Goal: Transaction & Acquisition: Purchase product/service

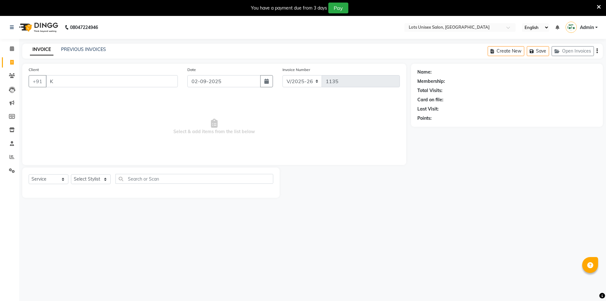
select select "7339"
select select "service"
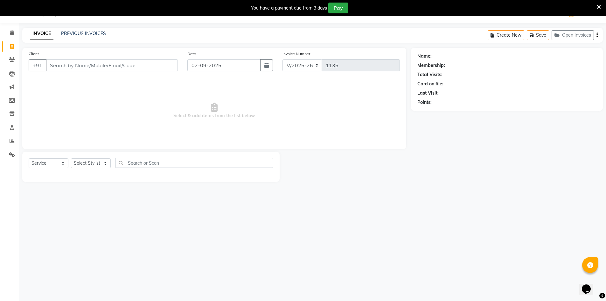
type input "Q"
type input "A"
click at [70, 82] on ngb-highlight "9686958356" at bounding box center [84, 80] width 32 height 6
type input "9686958356"
drag, startPoint x: 95, startPoint y: 162, endPoint x: 92, endPoint y: 167, distance: 5.8
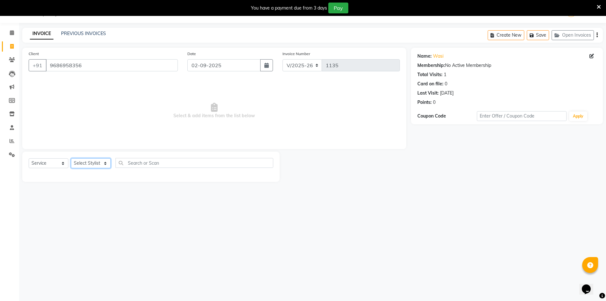
click at [93, 165] on select "Select Stylist [PERSON_NAME] [PERSON_NAME] RITHU [PERSON_NAME]" at bounding box center [91, 163] width 40 height 10
select select "66804"
click at [71, 158] on select "Select Stylist [PERSON_NAME] [PERSON_NAME] RITHU [PERSON_NAME]" at bounding box center [91, 163] width 40 height 10
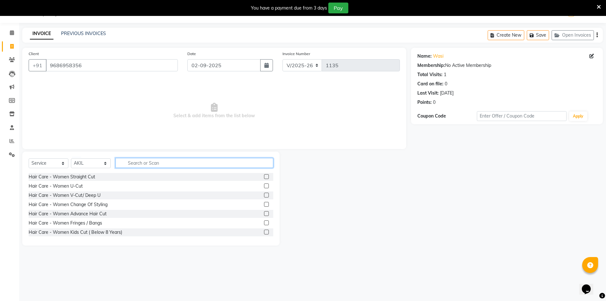
click at [138, 164] on input "text" at bounding box center [195, 163] width 158 height 10
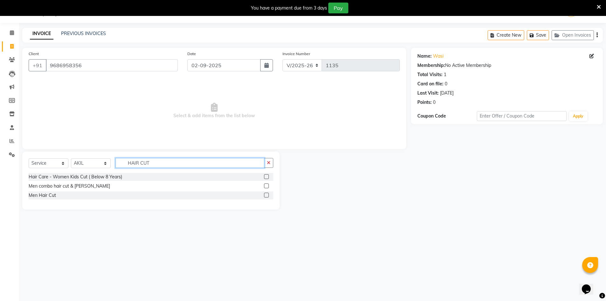
type input "HAIR CUT"
click at [265, 186] on label at bounding box center [266, 185] width 5 height 5
click at [265, 186] on input "checkbox" at bounding box center [266, 186] width 4 height 4
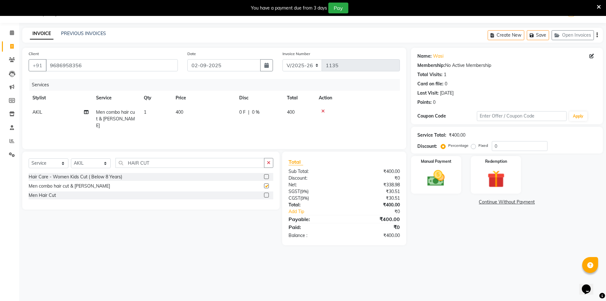
checkbox input "false"
click at [268, 162] on icon "button" at bounding box center [269, 162] width 4 height 4
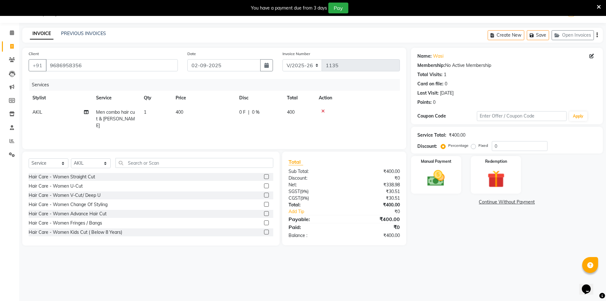
click at [596, 34] on div "Create New Save Open Invoices" at bounding box center [545, 35] width 115 height 15
click at [597, 35] on icon "button" at bounding box center [597, 35] width 1 height 0
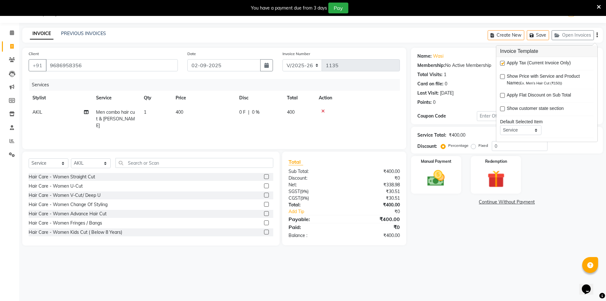
click at [501, 62] on label at bounding box center [502, 63] width 5 height 5
click at [501, 62] on input "checkbox" at bounding box center [502, 63] width 4 height 4
checkbox input "false"
click at [95, 164] on select "Select Stylist [PERSON_NAME] [PERSON_NAME] RITHU [PERSON_NAME]" at bounding box center [91, 163] width 40 height 10
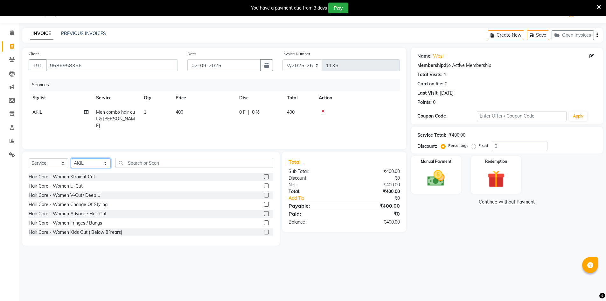
select select "66808"
click at [71, 158] on select "Select Stylist [PERSON_NAME] [PERSON_NAME] RITHU [PERSON_NAME]" at bounding box center [91, 163] width 40 height 10
click at [137, 168] on div "Select Service Product Membership Package Voucher Prepaid Gift Card Select Styl…" at bounding box center [151, 165] width 245 height 15
click at [141, 166] on input "text" at bounding box center [195, 163] width 158 height 10
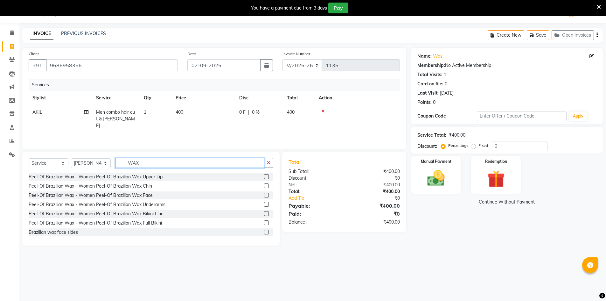
scroll to position [32, 0]
type input "W"
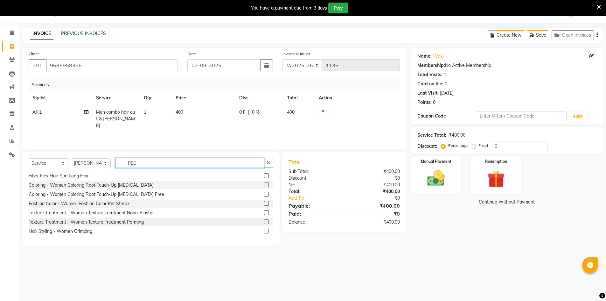
scroll to position [0, 0]
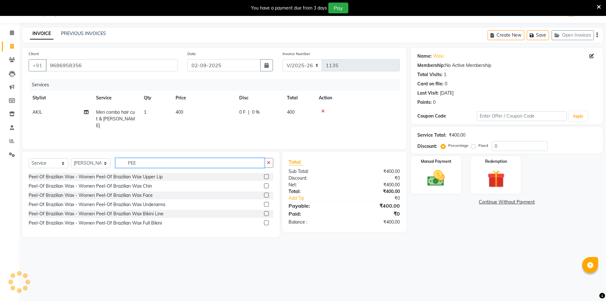
type input "PEE"
click at [267, 174] on div at bounding box center [268, 177] width 9 height 8
click at [265, 177] on label at bounding box center [266, 176] width 5 height 5
click at [265, 177] on input "checkbox" at bounding box center [266, 177] width 4 height 4
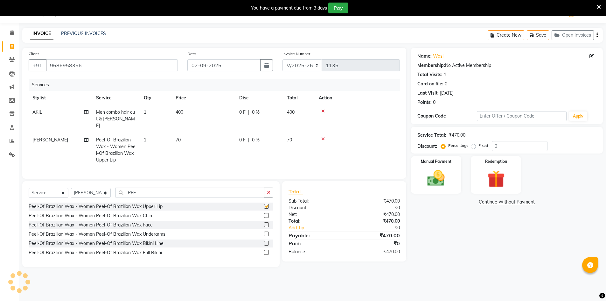
checkbox input "false"
click at [180, 137] on span "70" at bounding box center [178, 140] width 5 height 6
select select "66808"
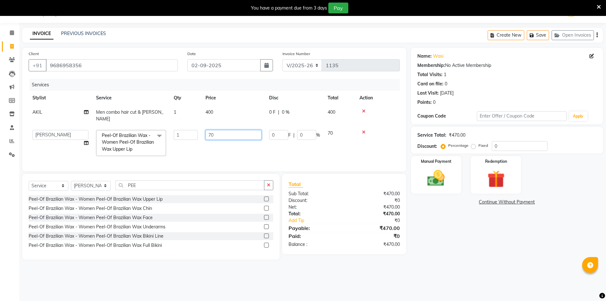
drag, startPoint x: 219, startPoint y: 130, endPoint x: 199, endPoint y: 130, distance: 19.8
click at [199, 130] on tr "[PERSON_NAME] [PERSON_NAME] RITHU [PERSON_NAME]-Of Brazilian Wax - Women Peel-O…" at bounding box center [214, 143] width 371 height 34
type input "100"
click at [462, 239] on div "Name: Wasi Membership: No Active Membership Total Visits: 1 Card on file: 0 Las…" at bounding box center [509, 154] width 197 height 212
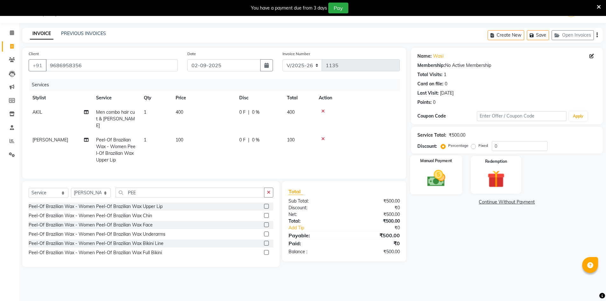
click at [440, 177] on img at bounding box center [436, 178] width 29 height 21
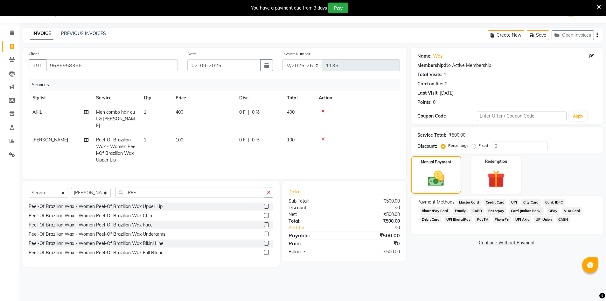
click at [515, 202] on span "UPI" at bounding box center [514, 202] width 10 height 7
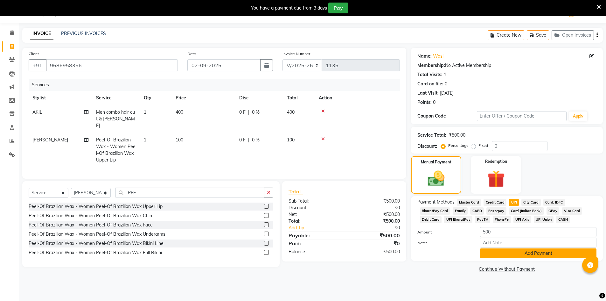
click at [526, 256] on button "Add Payment" at bounding box center [538, 253] width 116 height 10
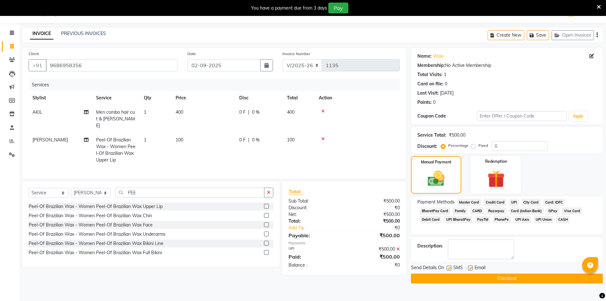
click at [524, 276] on button "Checkout" at bounding box center [507, 278] width 192 height 10
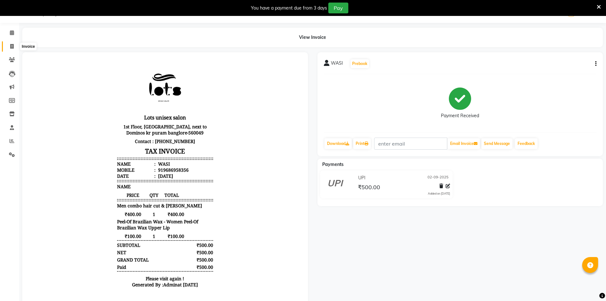
click at [13, 47] on icon at bounding box center [12, 46] width 4 height 5
select select "service"
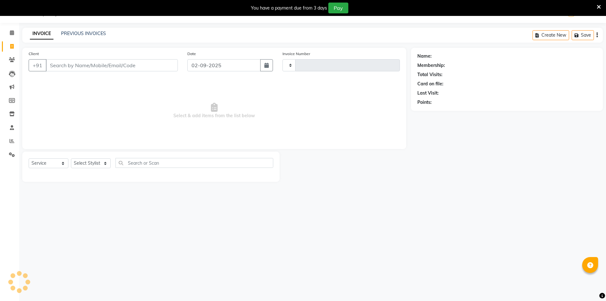
type input "1136"
select select "7339"
drag, startPoint x: 90, startPoint y: 158, endPoint x: 91, endPoint y: 161, distance: 3.3
click at [91, 161] on select "Select Stylist [PERSON_NAME] [PERSON_NAME] RITHU [PERSON_NAME]" at bounding box center [91, 163] width 40 height 10
select select "83086"
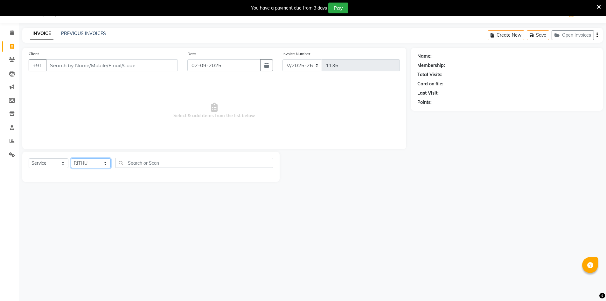
click at [71, 158] on select "Select Stylist [PERSON_NAME] [PERSON_NAME] RITHU [PERSON_NAME]" at bounding box center [91, 163] width 40 height 10
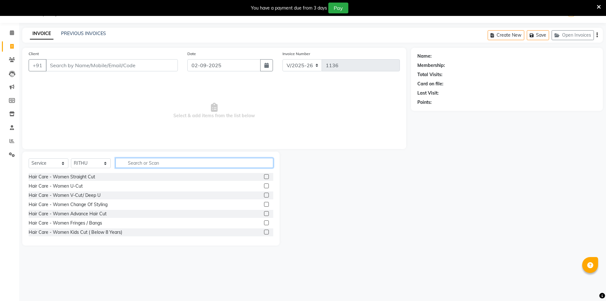
click at [140, 166] on input "text" at bounding box center [195, 163] width 158 height 10
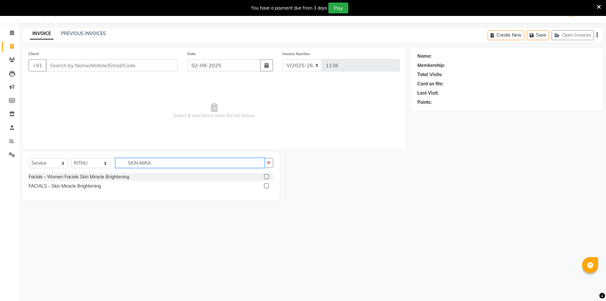
type input "SKIN MIRA"
click at [266, 177] on label at bounding box center [266, 176] width 5 height 5
click at [266, 177] on input "checkbox" at bounding box center [266, 177] width 4 height 4
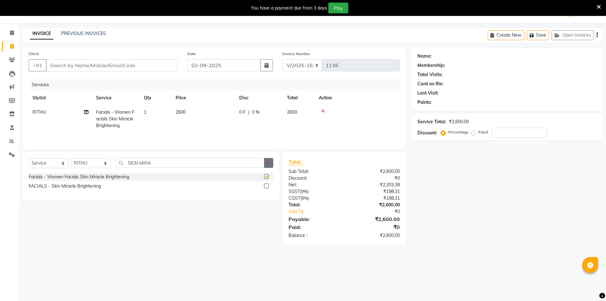
checkbox input "false"
click at [267, 161] on icon "button" at bounding box center [269, 162] width 4 height 4
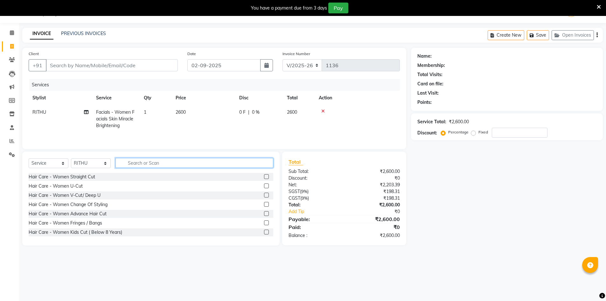
click at [185, 162] on input "text" at bounding box center [195, 163] width 158 height 10
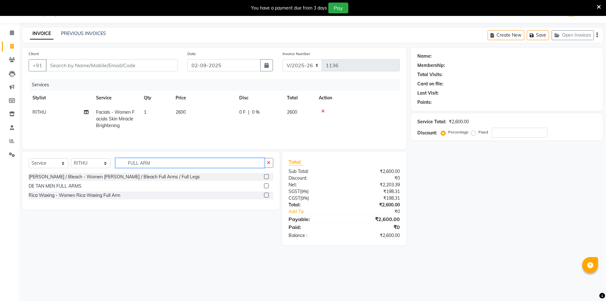
type input "FULL ARM"
click at [267, 186] on label at bounding box center [266, 185] width 5 height 5
click at [267, 186] on input "checkbox" at bounding box center [266, 186] width 4 height 4
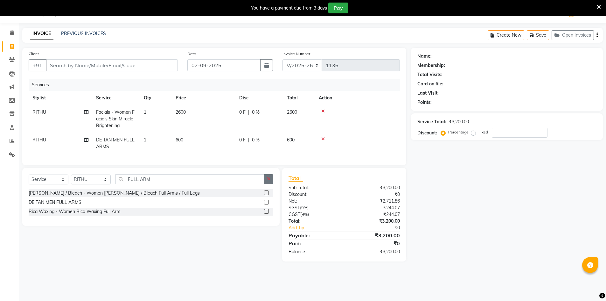
checkbox input "false"
click at [267, 184] on button "button" at bounding box center [268, 179] width 9 height 10
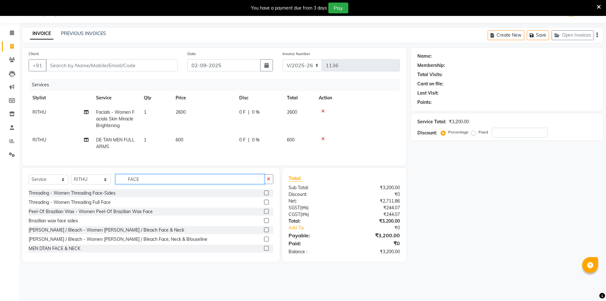
type input "FACE"
click at [264, 250] on label at bounding box center [266, 248] width 5 height 5
click at [264, 250] on input "checkbox" at bounding box center [266, 248] width 4 height 4
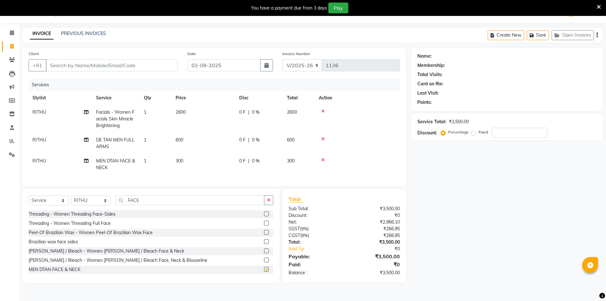
checkbox input "false"
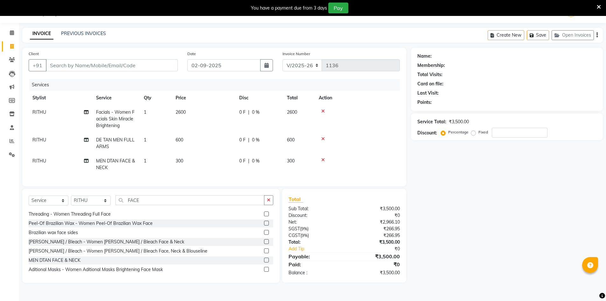
scroll to position [10, 0]
click at [598, 35] on icon "button" at bounding box center [597, 35] width 1 height 0
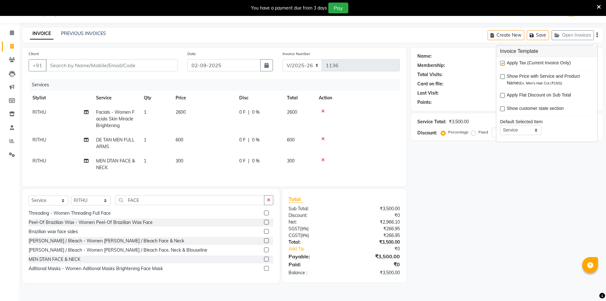
click at [503, 62] on label at bounding box center [502, 63] width 5 height 5
click at [503, 62] on input "checkbox" at bounding box center [502, 63] width 4 height 4
checkbox input "false"
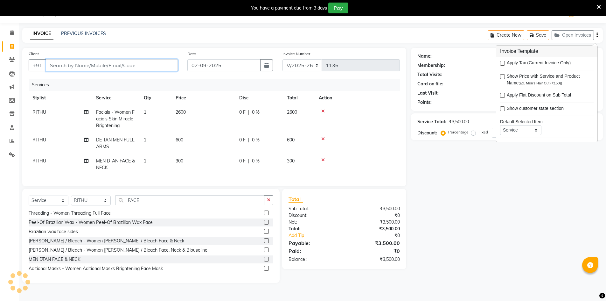
click at [124, 65] on input "Client" at bounding box center [112, 65] width 132 height 12
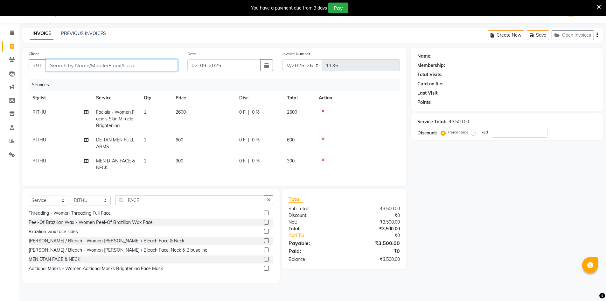
type input "8"
type input "0"
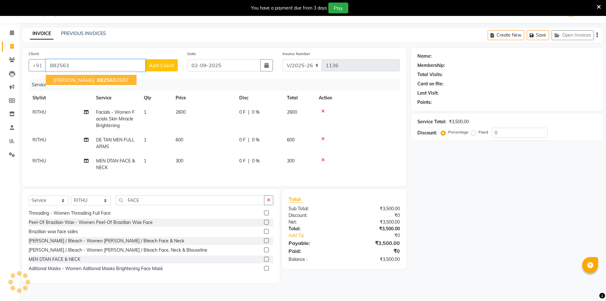
click at [97, 81] on span "882563" at bounding box center [106, 80] width 19 height 6
type input "8825632687"
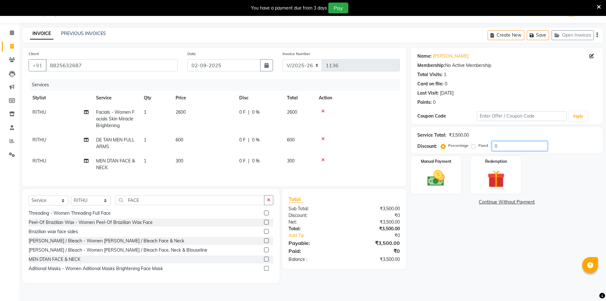
click at [500, 146] on input "0" at bounding box center [520, 146] width 56 height 10
type input "1"
click at [272, 205] on button "button" at bounding box center [268, 200] width 9 height 10
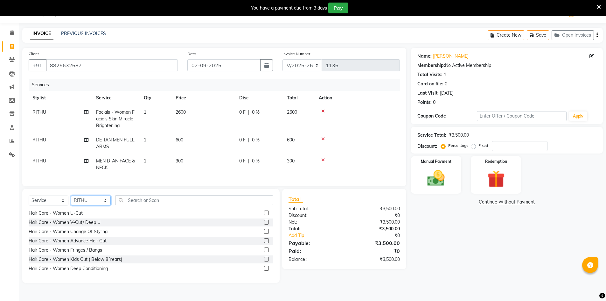
click at [98, 205] on select "Select Stylist [PERSON_NAME] [PERSON_NAME] RITHU [PERSON_NAME]" at bounding box center [91, 200] width 40 height 10
click at [59, 205] on select "Select Service Product Membership Package Voucher Prepaid Gift Card" at bounding box center [49, 200] width 40 height 10
click at [29, 200] on select "Select Service Product Membership Package Voucher Prepaid Gift Card" at bounding box center [49, 200] width 40 height 10
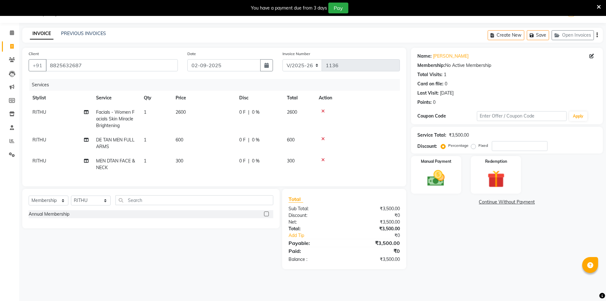
click at [265, 216] on label at bounding box center [266, 213] width 5 height 5
click at [265, 216] on input "checkbox" at bounding box center [266, 214] width 4 height 4
select select "select"
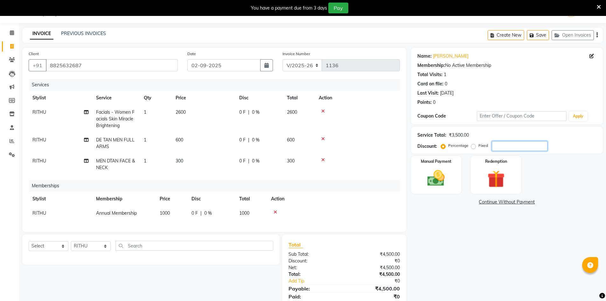
click at [502, 145] on input "number" at bounding box center [520, 146] width 56 height 10
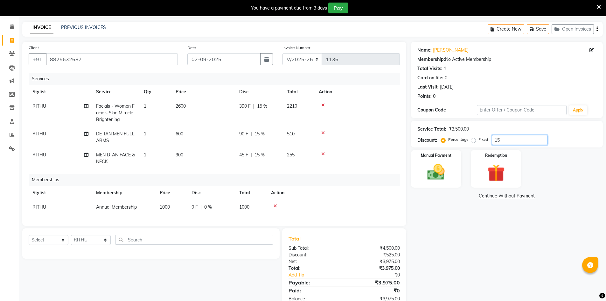
scroll to position [44, 0]
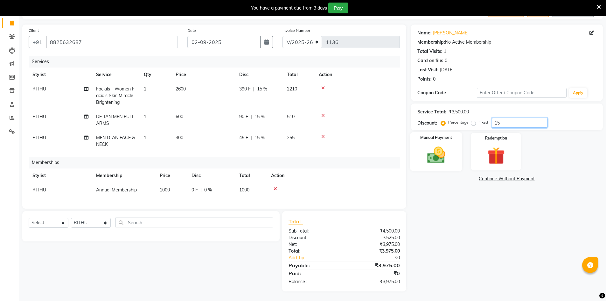
type input "15"
click at [436, 161] on div "Manual Payment" at bounding box center [436, 151] width 53 height 39
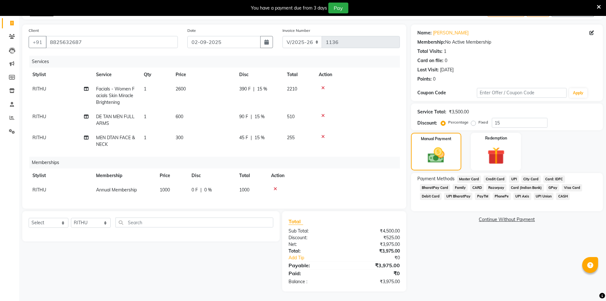
click at [512, 175] on span "UPI" at bounding box center [514, 178] width 10 height 7
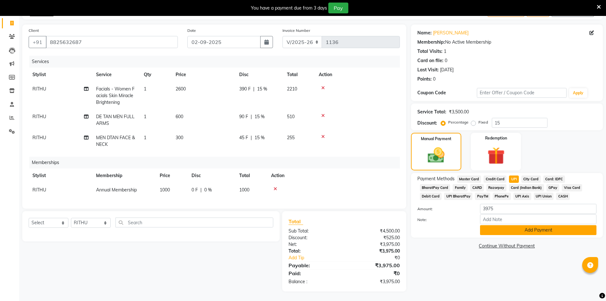
click at [518, 225] on button "Add Payment" at bounding box center [538, 230] width 116 height 10
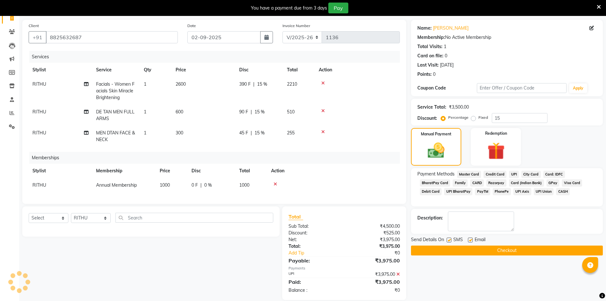
click at [509, 249] on button "Checkout" at bounding box center [507, 250] width 192 height 10
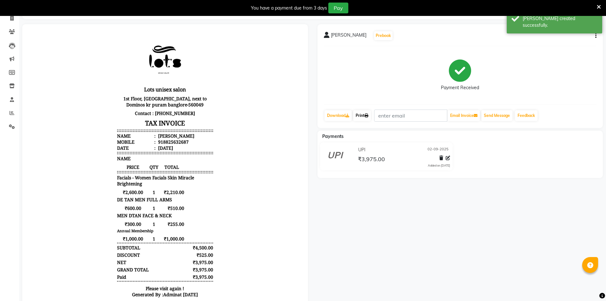
click at [362, 116] on link "Print" at bounding box center [362, 115] width 18 height 11
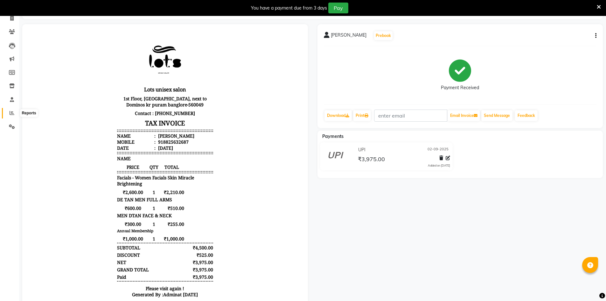
click at [11, 114] on icon at bounding box center [12, 112] width 5 height 5
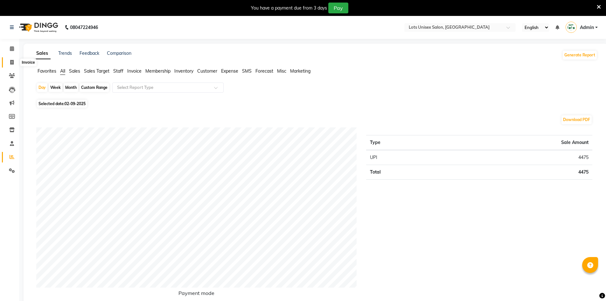
click at [10, 61] on span at bounding box center [11, 62] width 11 height 7
select select "service"
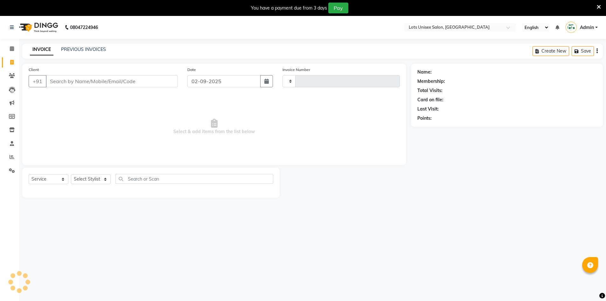
scroll to position [16, 0]
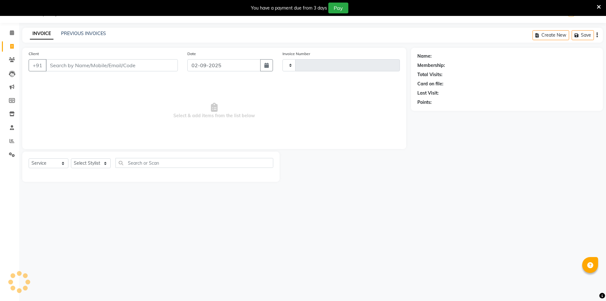
type input "1137"
select select "7339"
